Goal: Information Seeking & Learning: Learn about a topic

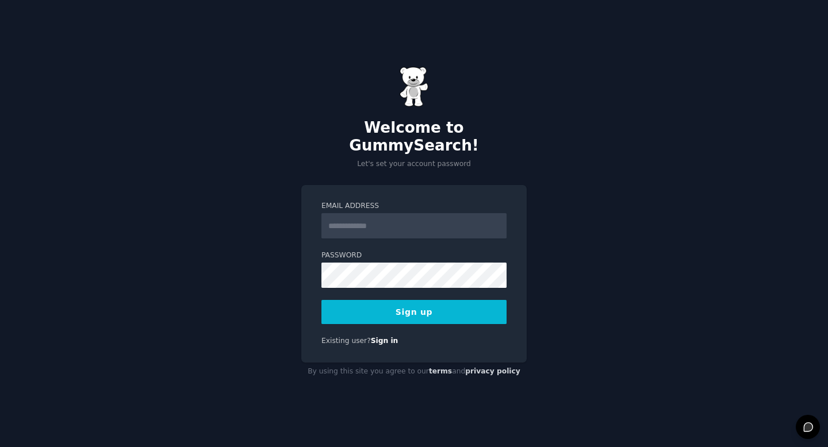
click at [344, 221] on input "Email Address" at bounding box center [413, 225] width 185 height 25
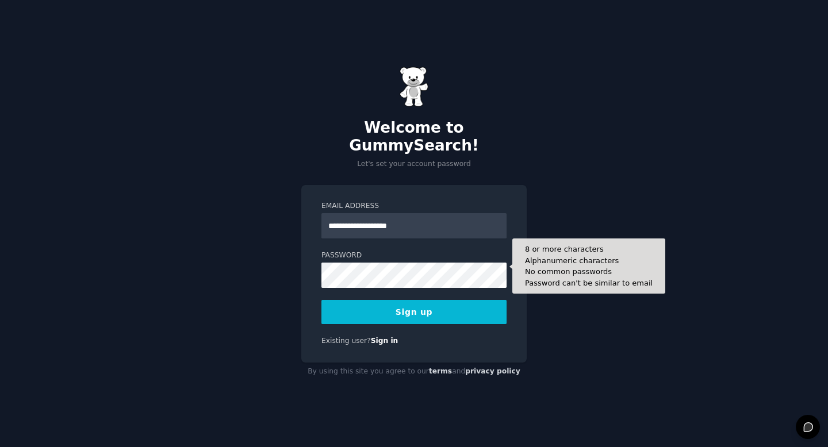
type input "**********"
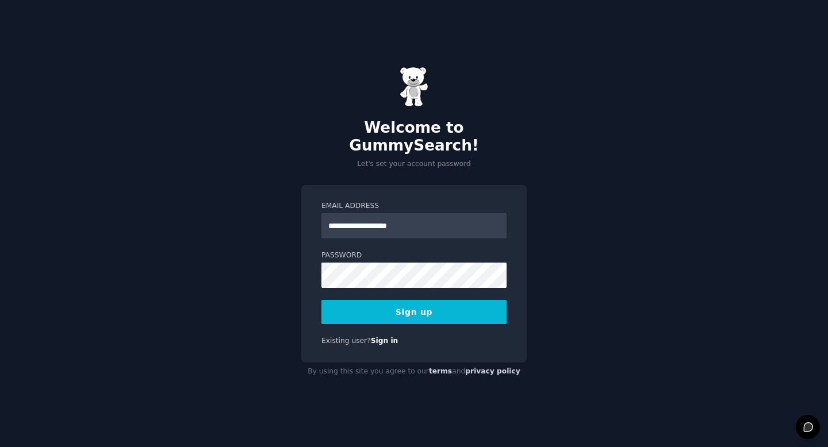
click at [371, 305] on button "Sign up" at bounding box center [413, 312] width 185 height 24
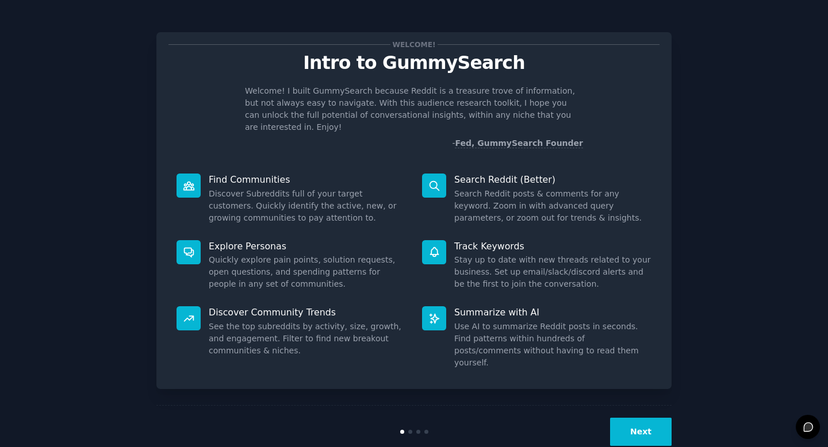
scroll to position [2, 0]
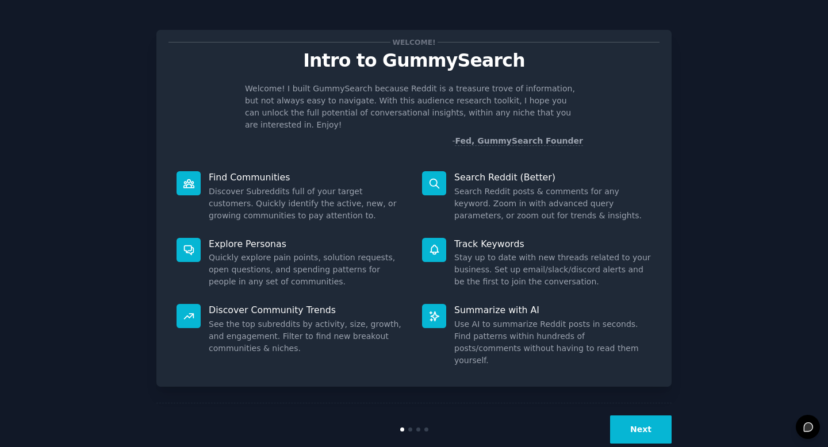
click at [630, 416] on button "Next" at bounding box center [641, 430] width 62 height 28
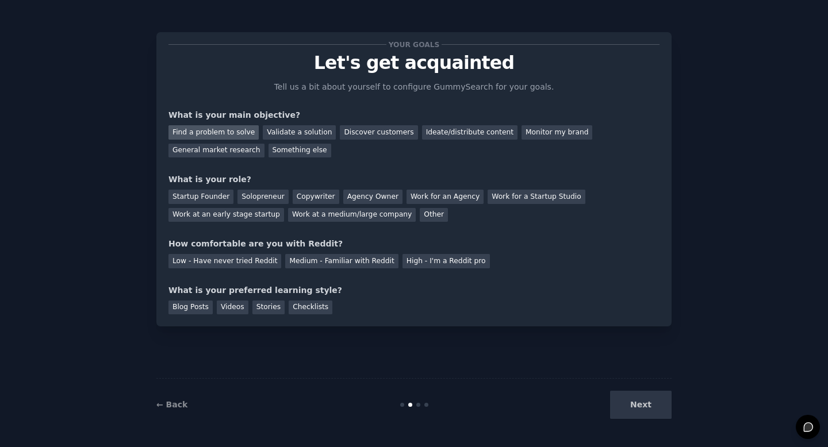
click at [237, 133] on div "Find a problem to solve" at bounding box center [213, 132] width 90 height 14
click at [356, 133] on div "Discover customers" at bounding box center [379, 132] width 78 height 14
click at [204, 135] on div "Find a problem to solve" at bounding box center [213, 132] width 90 height 14
click at [255, 198] on div "Solopreneur" at bounding box center [262, 197] width 51 height 14
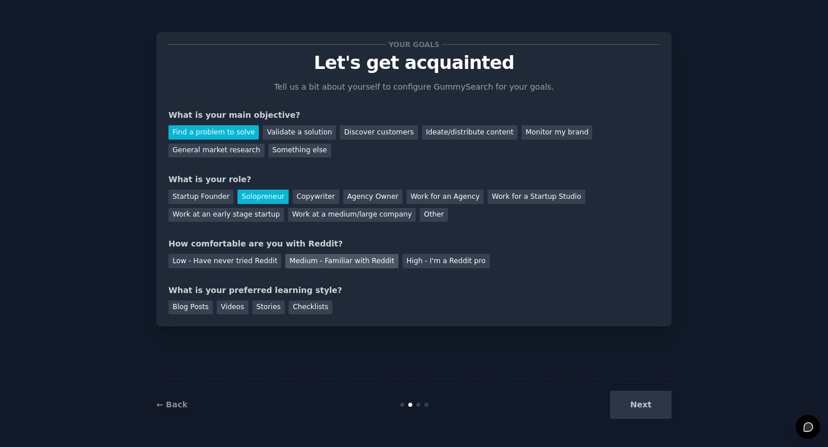
click at [308, 267] on div "Medium - Familiar with Reddit" at bounding box center [341, 261] width 113 height 14
click at [233, 310] on div "Videos" at bounding box center [233, 308] width 32 height 14
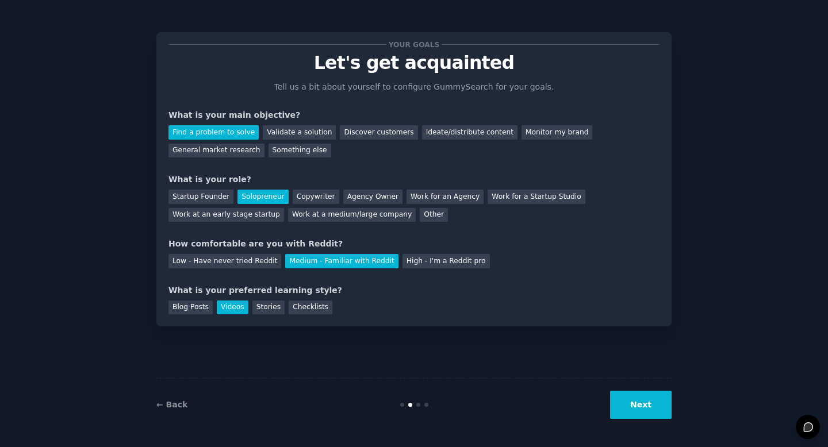
click at [636, 410] on button "Next" at bounding box center [641, 405] width 62 height 28
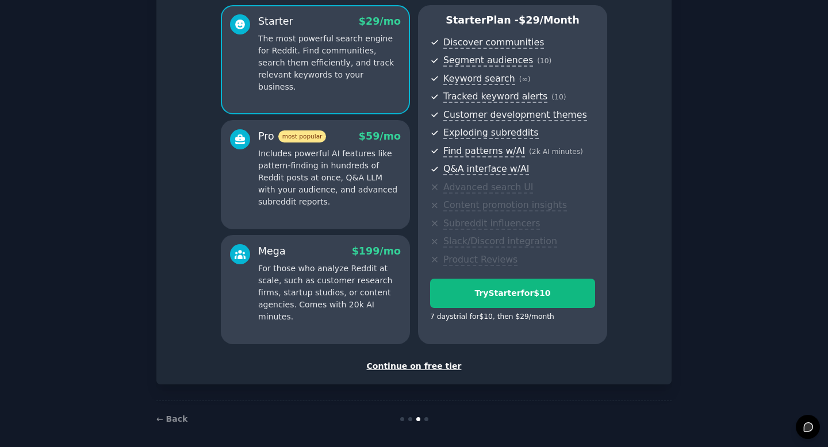
scroll to position [104, 0]
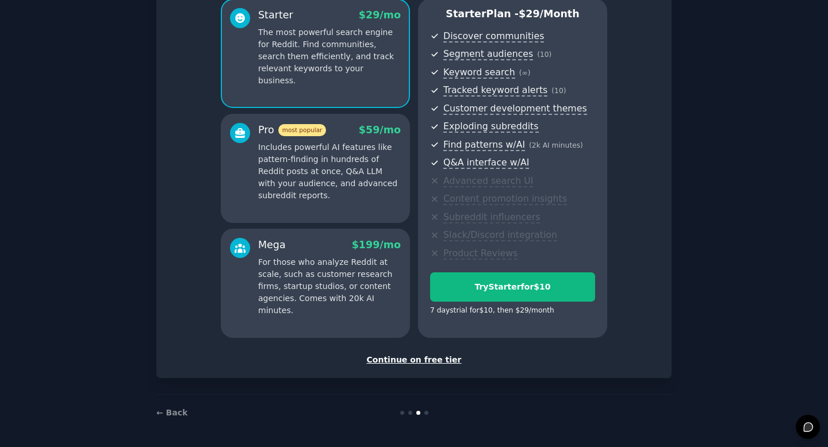
click at [396, 362] on div "Continue on free tier" at bounding box center [413, 360] width 491 height 12
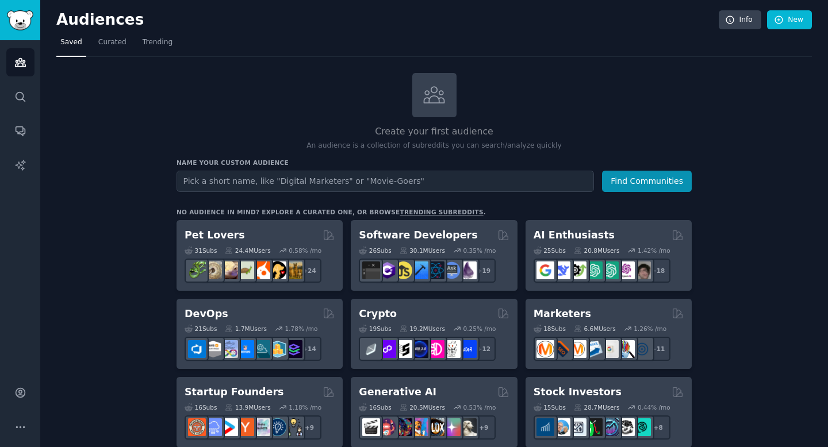
click at [554, 184] on input "text" at bounding box center [385, 181] width 417 height 21
click at [657, 182] on button "Find Communities" at bounding box center [647, 181] width 90 height 21
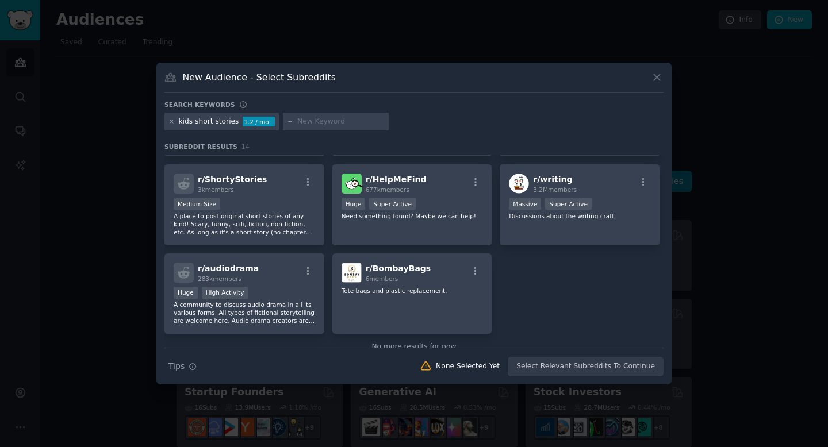
scroll to position [253, 0]
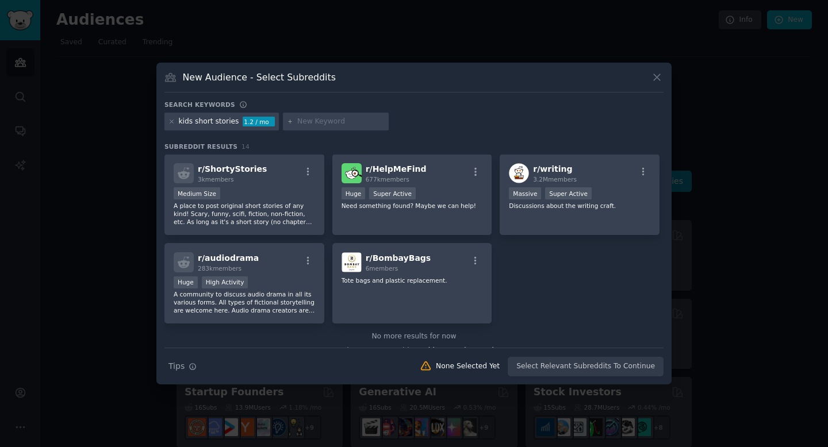
click at [658, 76] on icon at bounding box center [657, 77] width 12 height 12
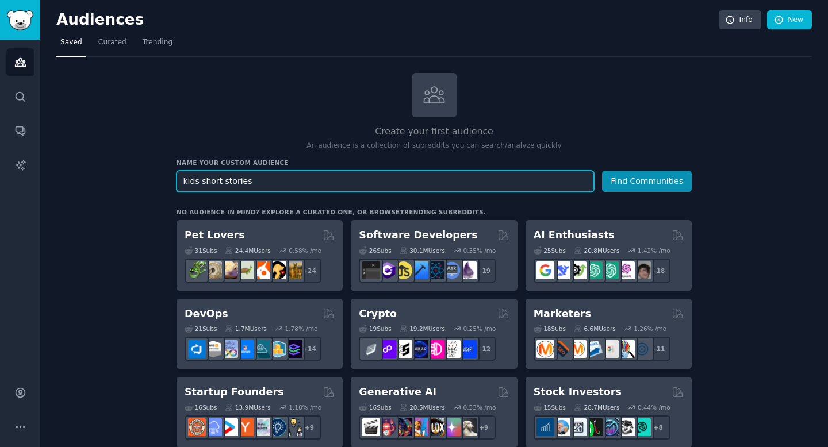
click at [264, 187] on input "kids short stories" at bounding box center [385, 181] width 417 height 21
drag, startPoint x: 264, startPoint y: 187, endPoint x: 169, endPoint y: 183, distance: 95.6
type input "parenting valuable stories to kids"
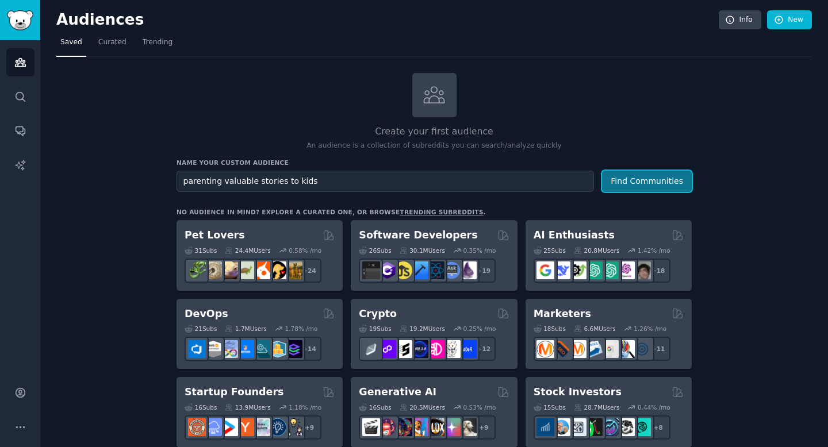
click at [637, 180] on button "Find Communities" at bounding box center [647, 181] width 90 height 21
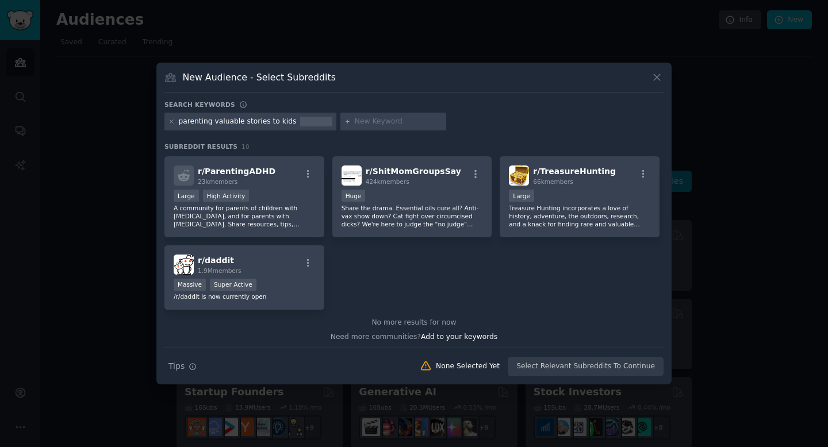
scroll to position [178, 0]
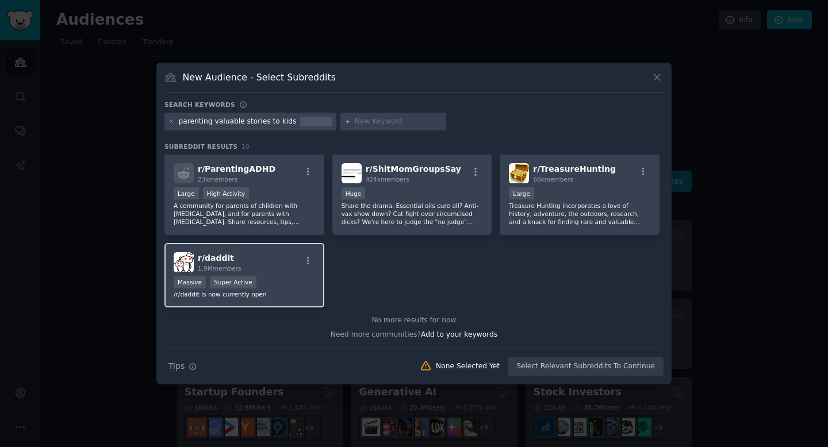
click at [282, 288] on div "Massive Super Active" at bounding box center [244, 284] width 141 height 14
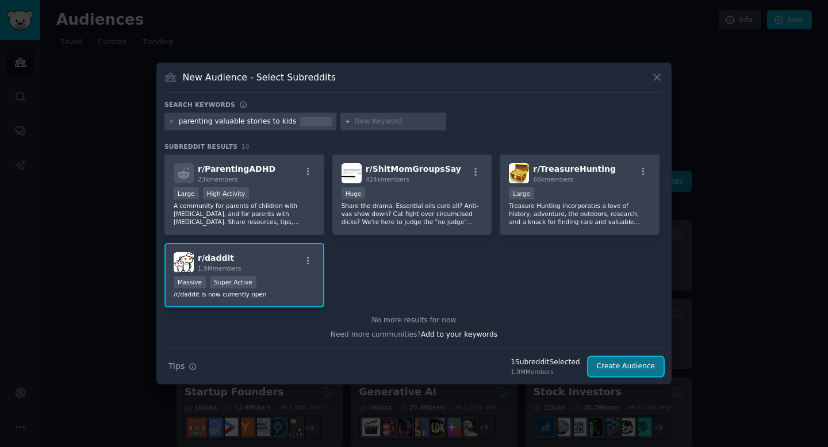
click at [609, 371] on button "Create Audience" at bounding box center [626, 367] width 76 height 20
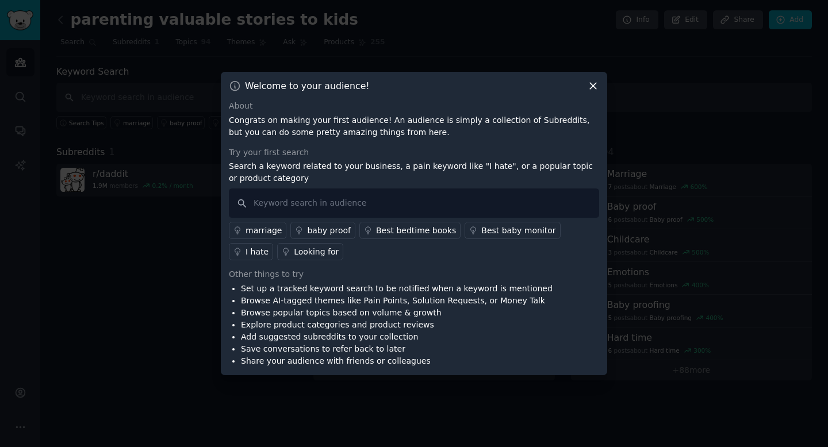
click at [594, 87] on icon at bounding box center [593, 86] width 6 height 6
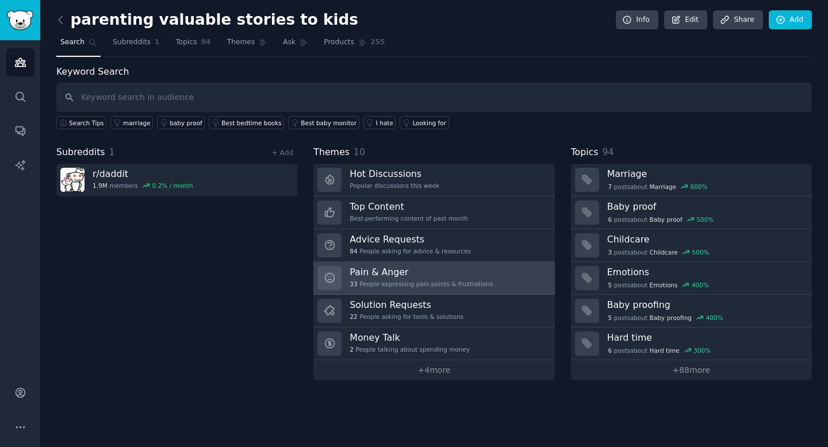
click at [383, 272] on h3 "Pain & Anger" at bounding box center [421, 272] width 143 height 12
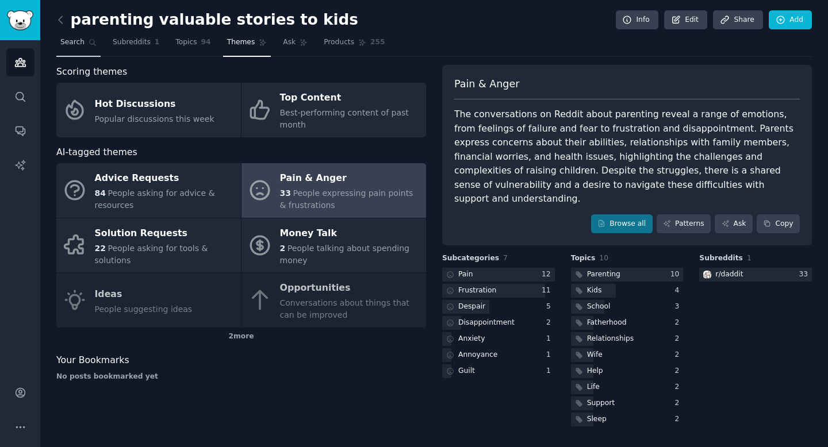
click at [90, 41] on icon at bounding box center [93, 43] width 8 height 8
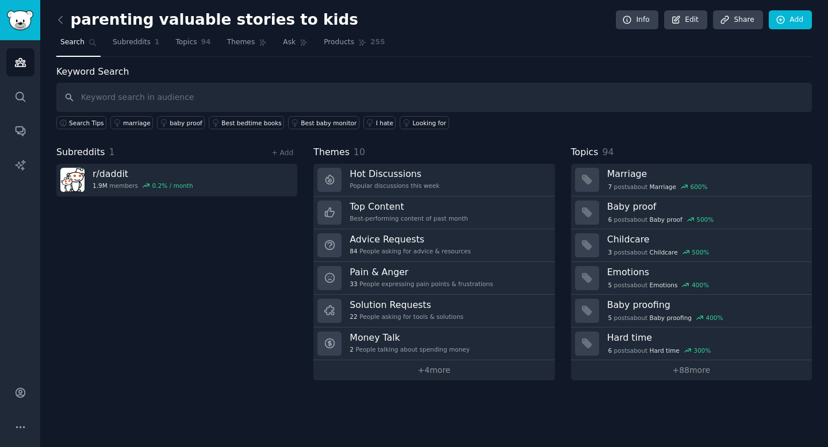
click at [137, 102] on input "text" at bounding box center [433, 97] width 755 height 29
type input "parents bedtime stories"
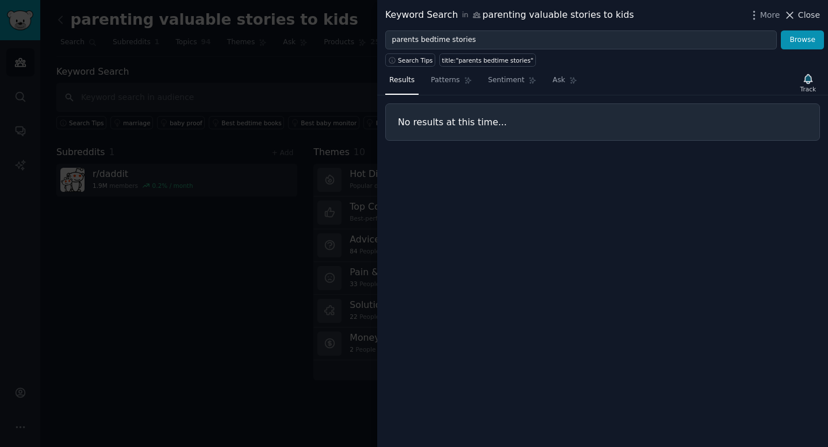
click at [800, 13] on span "Close" at bounding box center [809, 15] width 22 height 12
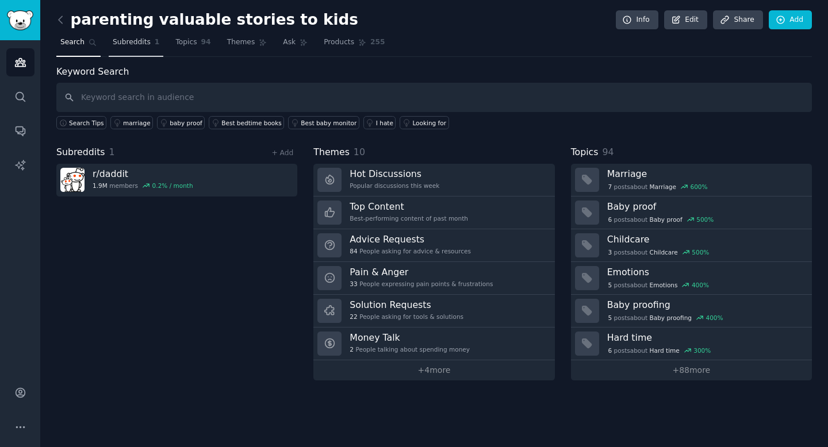
click at [128, 44] on span "Subreddits" at bounding box center [132, 42] width 38 height 10
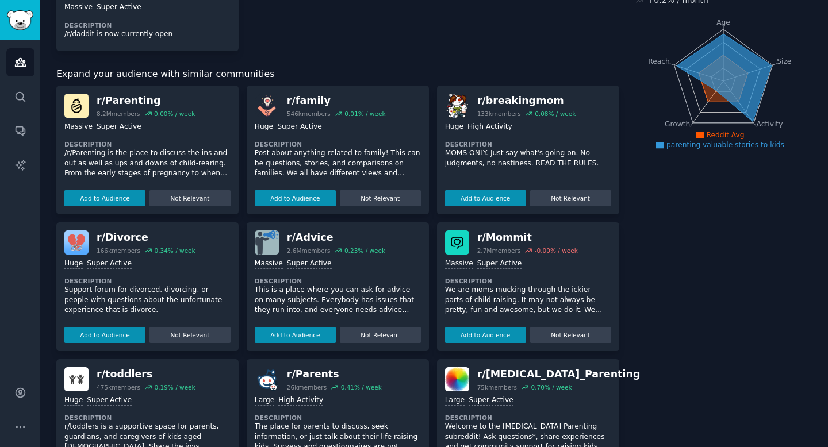
scroll to position [116, 0]
click at [282, 329] on button "Add to Audience" at bounding box center [295, 336] width 81 height 16
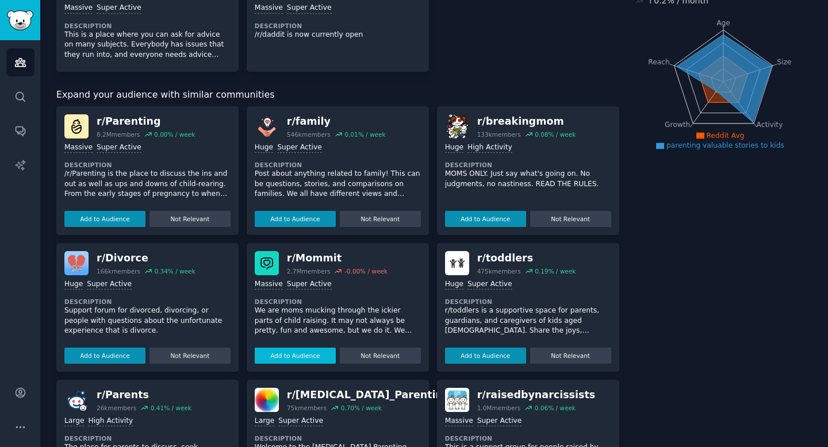
click at [283, 355] on button "Add to Audience" at bounding box center [295, 356] width 81 height 16
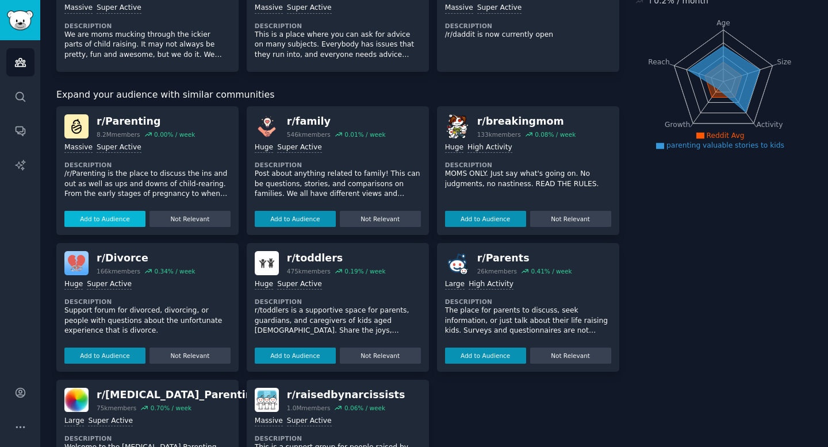
click at [105, 214] on button "Add to Audience" at bounding box center [104, 219] width 81 height 16
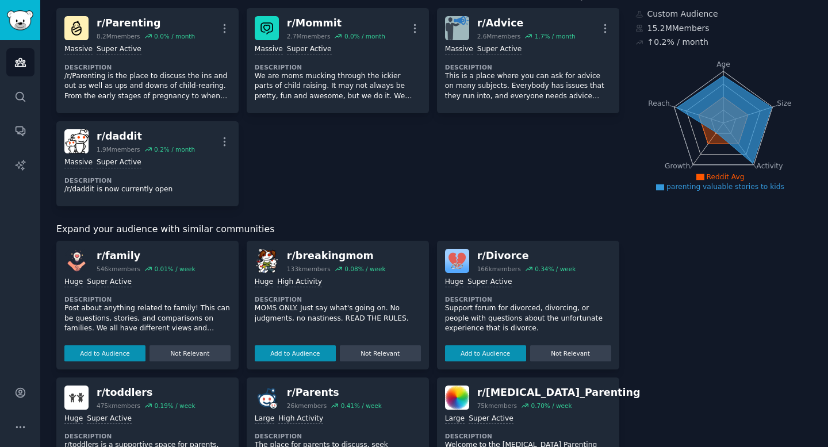
scroll to position [0, 0]
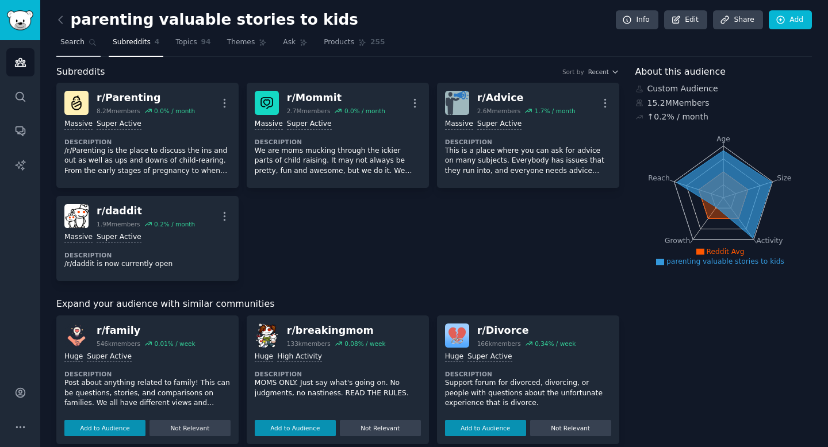
click at [76, 44] on span "Search" at bounding box center [72, 42] width 24 height 10
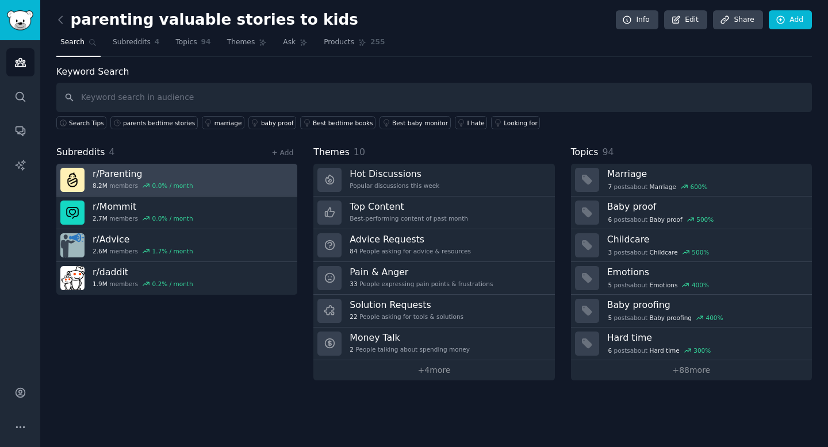
click at [122, 175] on h3 "r/ Parenting" at bounding box center [143, 174] width 101 height 12
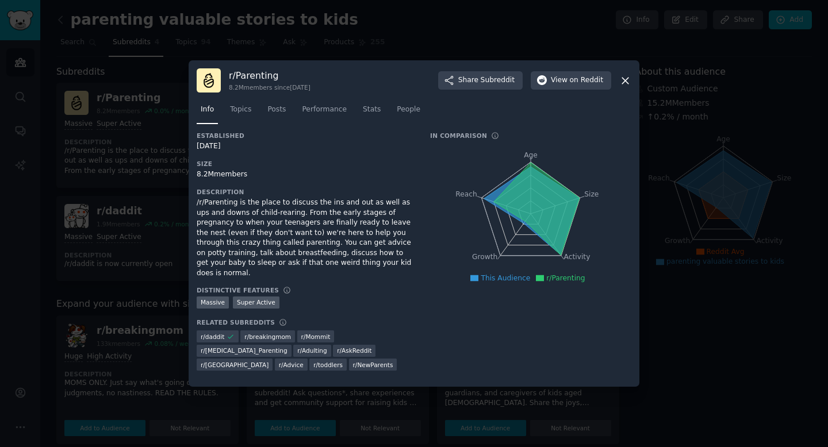
click at [625, 87] on icon at bounding box center [625, 81] width 12 height 12
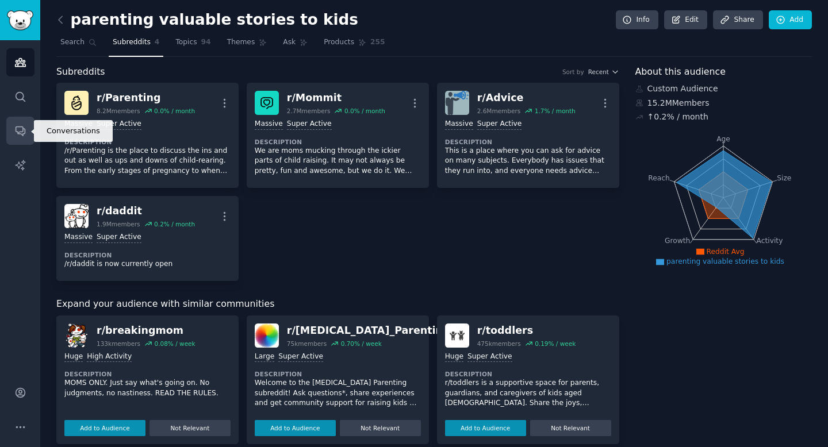
click at [21, 131] on icon "Sidebar" at bounding box center [20, 131] width 9 height 9
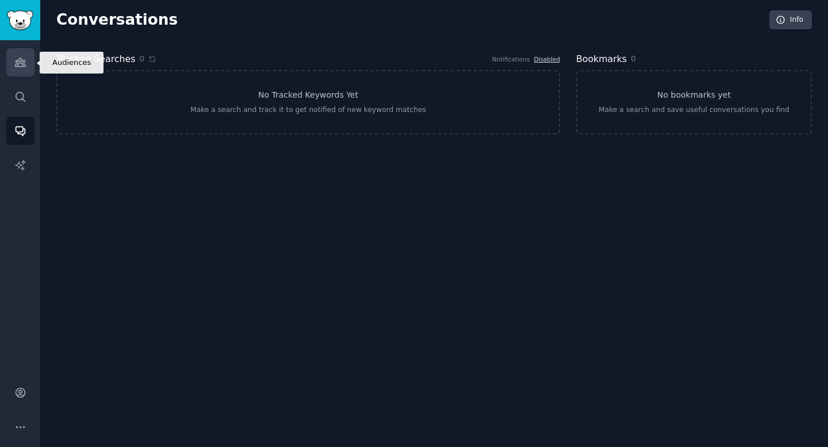
click at [20, 66] on icon "Sidebar" at bounding box center [20, 62] width 12 height 12
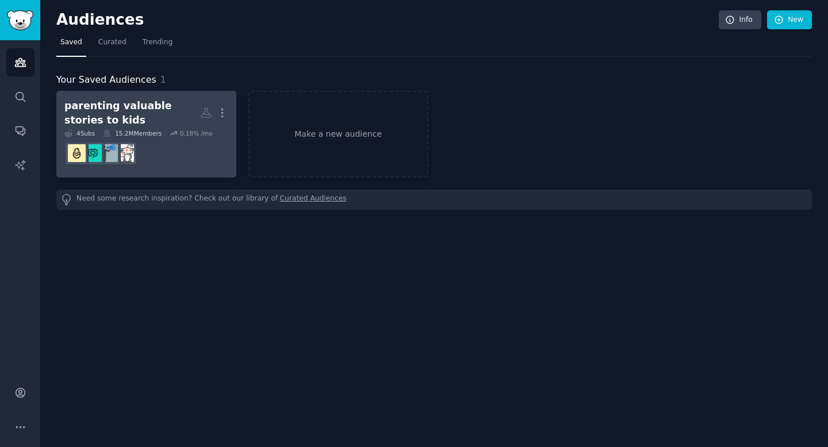
click at [181, 159] on dd at bounding box center [146, 153] width 164 height 32
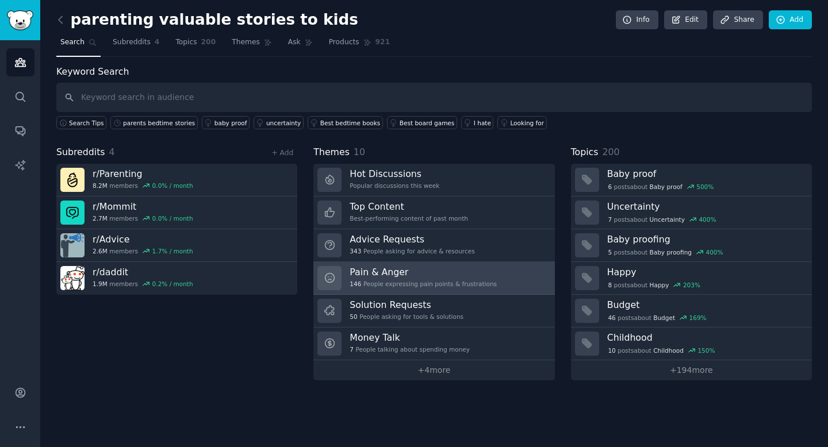
click at [385, 270] on h3 "Pain & Anger" at bounding box center [423, 272] width 147 height 12
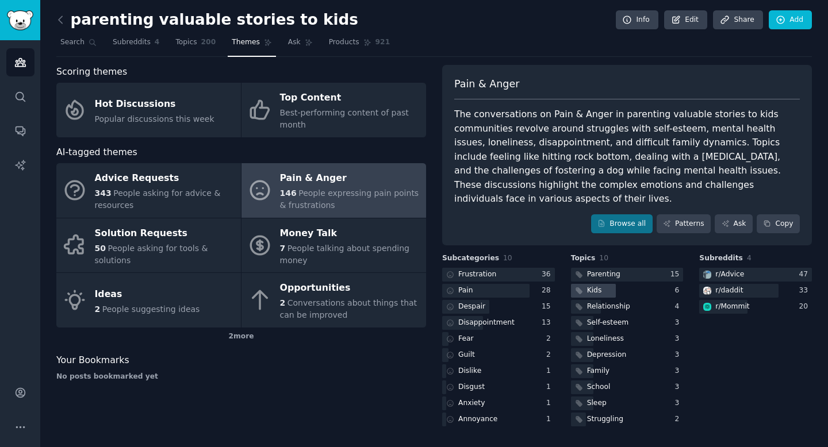
click at [595, 286] on div "Kids" at bounding box center [594, 291] width 15 height 10
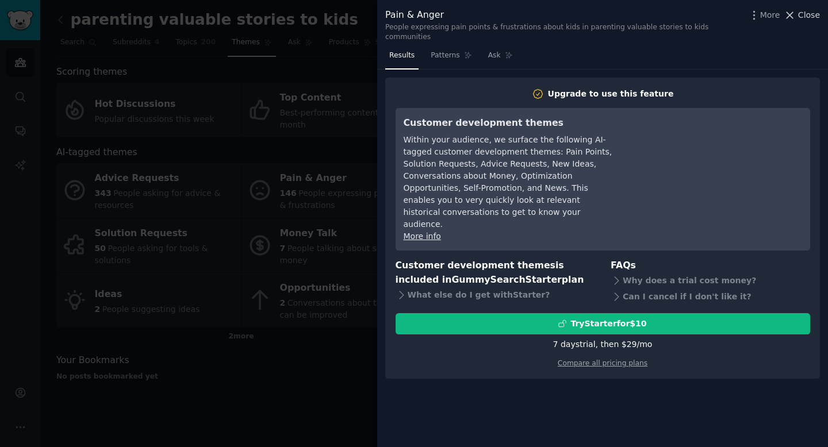
click at [811, 15] on span "Close" at bounding box center [809, 15] width 22 height 12
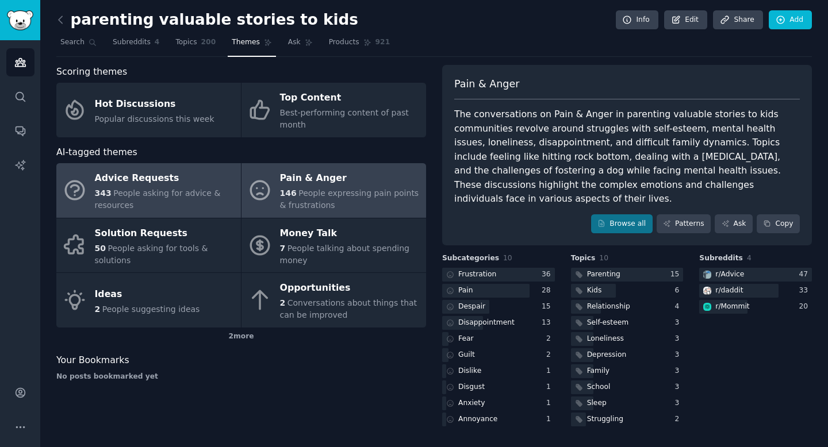
click at [143, 194] on span "People asking for advice & resources" at bounding box center [158, 199] width 126 height 21
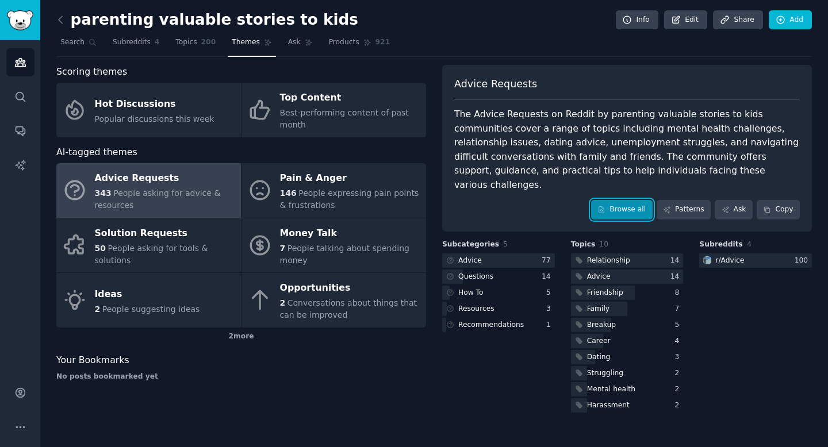
click at [620, 200] on link "Browse all" at bounding box center [622, 210] width 62 height 20
